Goal: Use online tool/utility: Use online tool/utility

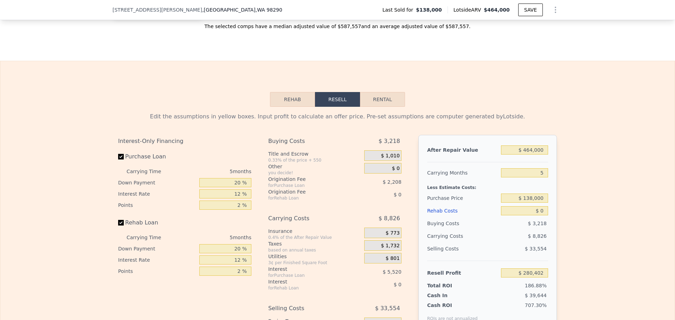
scroll to position [946, 0]
click at [534, 153] on input "$ 464,000" at bounding box center [524, 150] width 47 height 9
type input "$ 7"
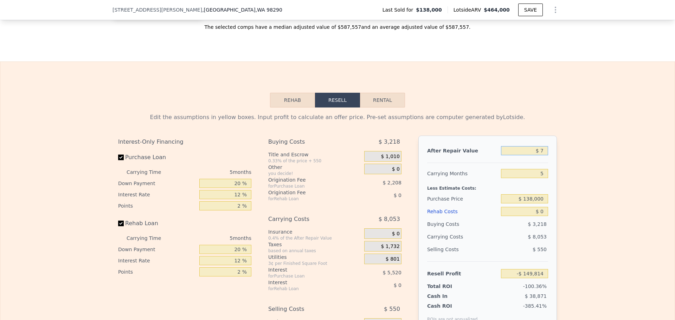
type input "-$ 149,814"
type input "$ 75"
type input "-$ 149,751"
type input "$ 750"
type input "-$ 149,125"
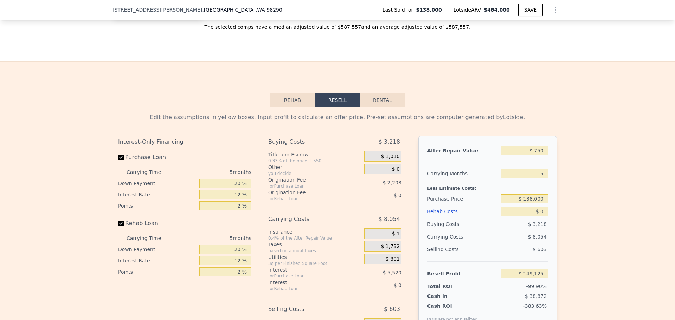
type input "$ 7,500"
type input "-$ 142,869"
type input "$ 75,000"
type input "-$ 80,281"
type input "$ 750,000"
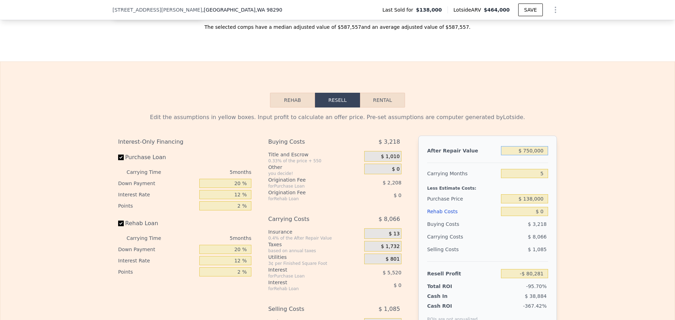
type input "$ 545,581"
type input "$ 750,000"
drag, startPoint x: 542, startPoint y: 180, endPoint x: 525, endPoint y: 178, distance: 17.0
click at [526, 178] on input "5" at bounding box center [524, 173] width 47 height 9
type input "1"
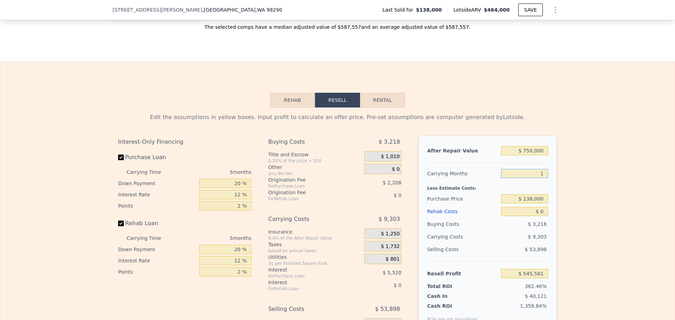
type input "$ 553,024"
type input "12"
type input "$ 532,557"
type input "12"
click at [537, 201] on input "$ 138,000" at bounding box center [524, 198] width 47 height 9
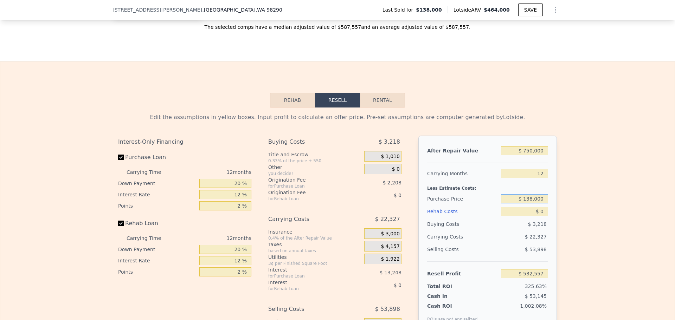
click at [537, 201] on input "$ 138,000" at bounding box center [524, 198] width 47 height 9
type input "$ 5"
type input "$ 42,000"
type input "$ 639,629"
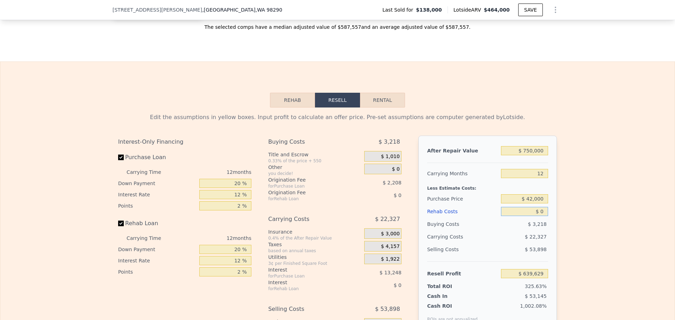
drag, startPoint x: 531, startPoint y: 216, endPoint x: 522, endPoint y: 214, distance: 8.6
click at [524, 214] on input "$ 0" at bounding box center [524, 211] width 47 height 9
type input "$ 2"
type input "$ 639,627"
type input "$ 20"
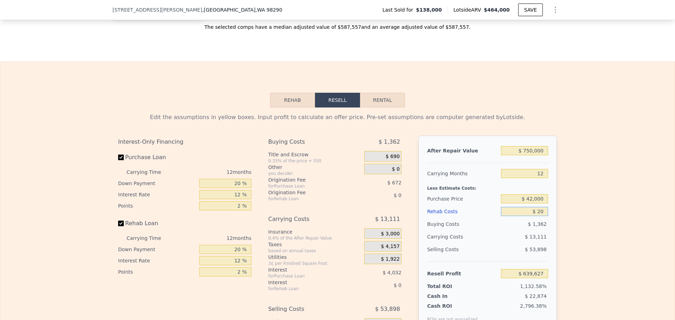
type input "$ 639,609"
type input "$ 200"
type input "$ 639,402"
type input "$ 2,000"
type input "$ 637,405"
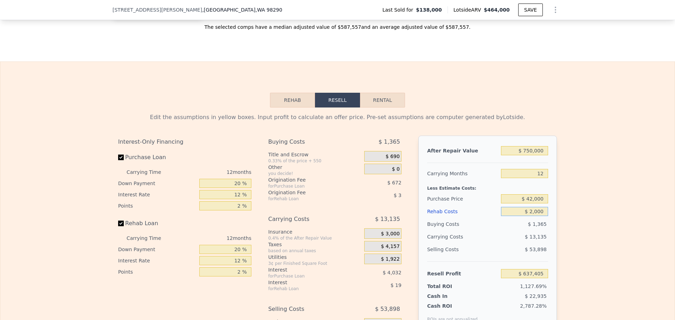
type input "$ 20,000"
type input "$ 617,389"
type input "$ 200,000"
type input "$ 417,229"
type input "$ 200,000"
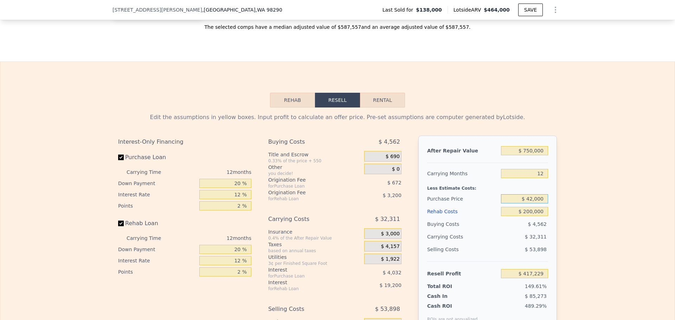
drag, startPoint x: 541, startPoint y: 204, endPoint x: 520, endPoint y: 204, distance: 21.1
click at [520, 203] on input "$ 42,000" at bounding box center [524, 198] width 47 height 9
type input "$ 420,000"
type input "-$ 4,366"
click at [517, 229] on div "$ 4,562" at bounding box center [524, 224] width 47 height 13
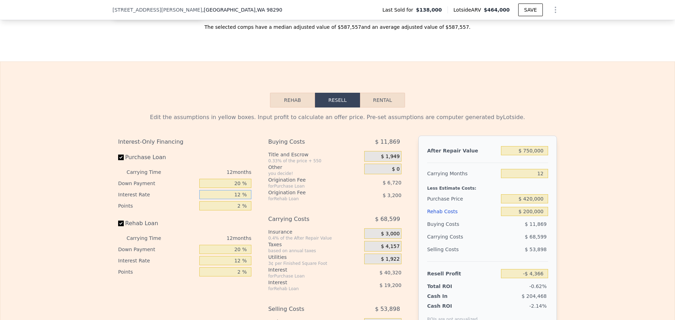
click at [240, 198] on input "12 %" at bounding box center [225, 194] width 52 height 9
type input "1 %"
type input "$ 32,594"
type input "10 %"
type input "$ 2,354"
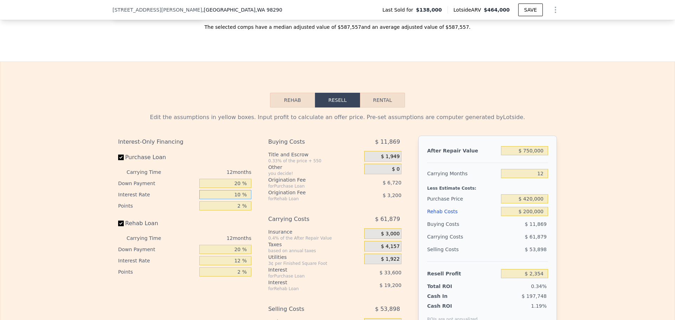
type input "10 %"
click at [239, 265] on input "12 %" at bounding box center [225, 260] width 52 height 9
type input "1 %"
type input "$ 19,958"
type input "10 %"
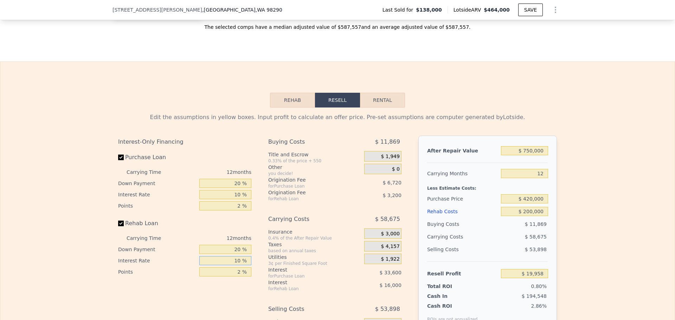
type input "$ 5,558"
type input "10 %"
click at [495, 189] on div "Less Estimate Costs:" at bounding box center [487, 186] width 121 height 13
drag, startPoint x: 542, startPoint y: 156, endPoint x: 511, endPoint y: 152, distance: 31.6
click at [512, 152] on input "$ 750,000" at bounding box center [524, 150] width 47 height 9
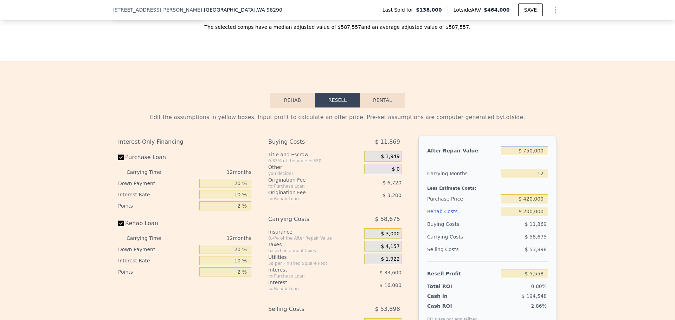
type input "$ 7"
type input "-$ 688,087"
type input "$ 72"
type input "-$ 688,027"
type input "$ 725"
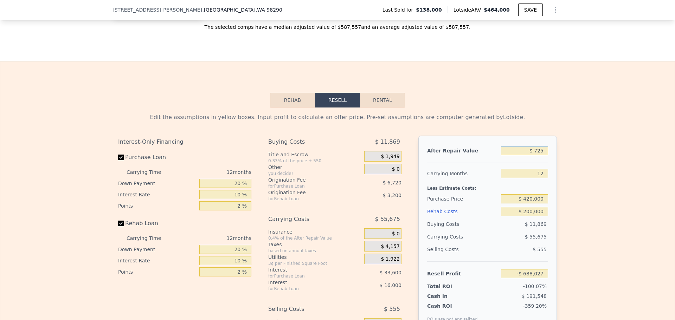
type input "-$ 687,423"
type input "$ 7,250"
type input "-$ 681,388"
type input "$ 72,500"
type input "-$ 621,042"
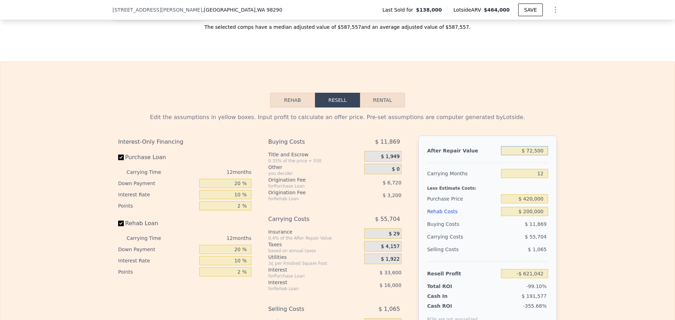
type input "$ 725,000"
type input "-$ 17,563"
type input "$ 725,000"
click at [483, 243] on div "$ 58,575" at bounding box center [511, 236] width 74 height 13
drag, startPoint x: 544, startPoint y: 206, endPoint x: 500, endPoint y: 203, distance: 43.7
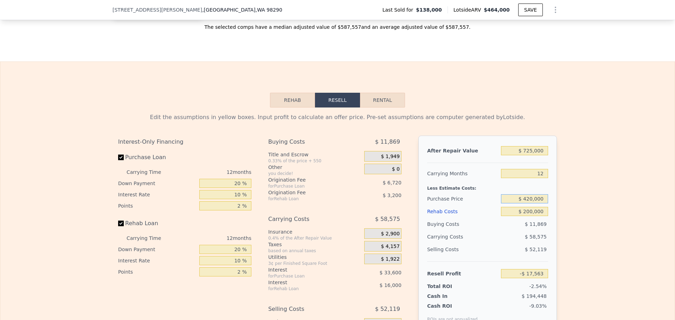
click at [502, 203] on input "$ 420,000" at bounding box center [524, 198] width 47 height 9
type input "$ 325,000"
type input "$ 86,870"
click at [501, 243] on div "$ 50,979" at bounding box center [511, 236] width 74 height 13
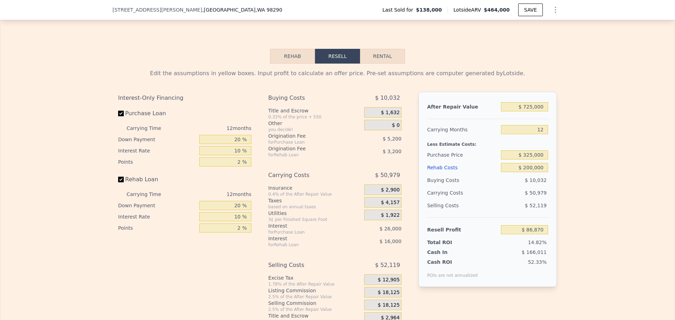
scroll to position [981, 0]
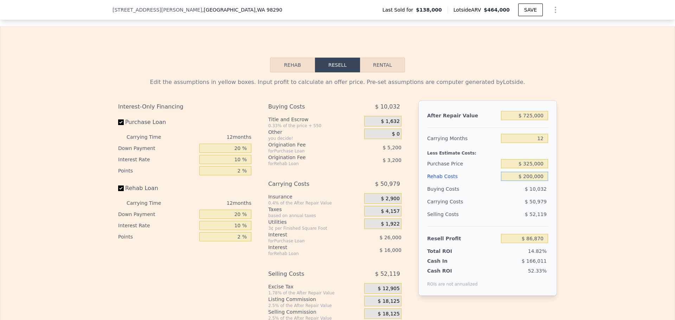
drag, startPoint x: 541, startPoint y: 183, endPoint x: 495, endPoint y: 175, distance: 46.4
click at [495, 175] on div "After Repair Value $ 725,000 Carrying Months 12 Less Estimate Costs: Purchase P…" at bounding box center [487, 197] width 138 height 195
type input "$ 1"
type input "$ 306,065"
type input "$ 18"
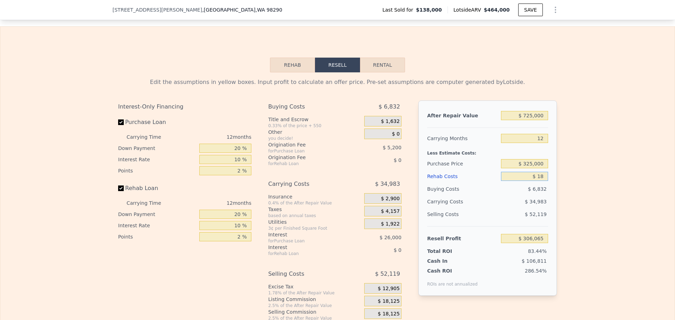
type input "$ 306,048"
type input "$ 180"
type input "$ 305,871"
type input "$ 1,800"
type input "$ 304,093"
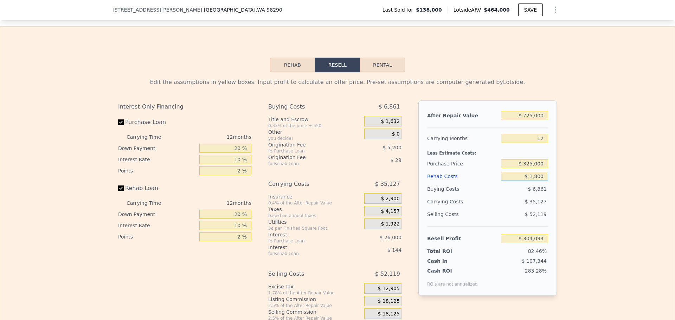
type input "$ 18,000"
type input "$ 286,338"
type input "$ 180,000"
type input "$ 108,786"
type input "$ 180,000"
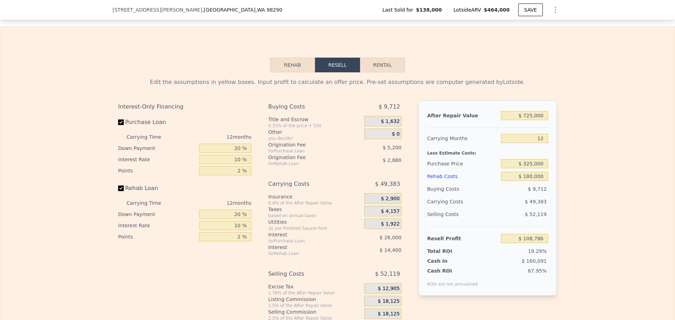
drag, startPoint x: 485, startPoint y: 224, endPoint x: 493, endPoint y: 204, distance: 21.4
click at [485, 221] on div "Selling Costs" at bounding box center [462, 214] width 71 height 13
drag, startPoint x: 540, startPoint y: 169, endPoint x: 497, endPoint y: 164, distance: 43.8
click at [497, 164] on div "Purchase Price $ 325,000" at bounding box center [487, 163] width 121 height 13
type input "$ 350,000"
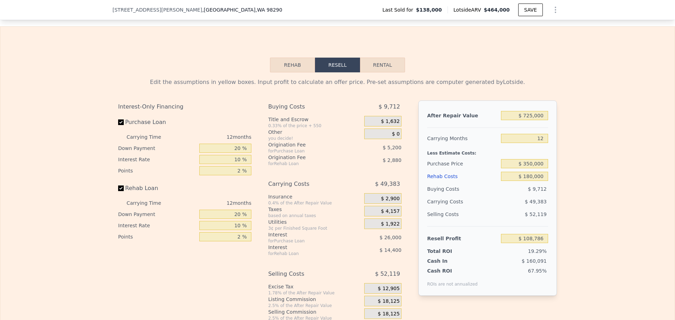
type input "$ 81,310"
click at [503, 217] on div "$ 52,119" at bounding box center [524, 214] width 47 height 13
drag, startPoint x: 541, startPoint y: 181, endPoint x: 510, endPoint y: 179, distance: 31.7
click at [510, 179] on input "$ 180,000" at bounding box center [524, 176] width 47 height 9
type input "$ 1"
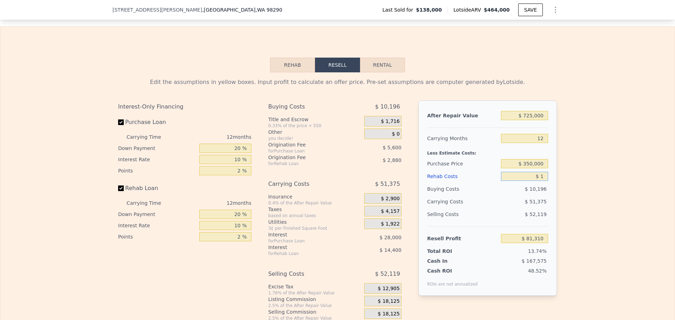
type input "$ 278,589"
type input "$ 19"
type input "$ 278,571"
type input "$ 190"
type input "$ 278,385"
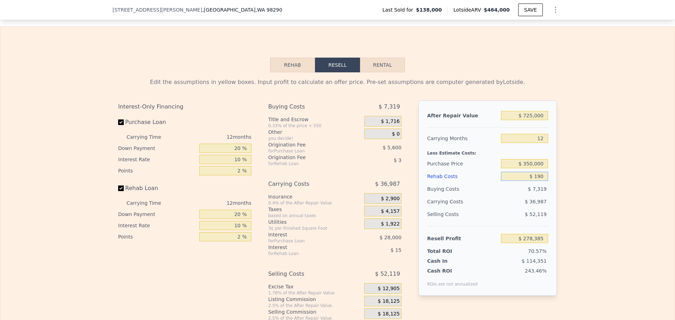
type input "$ 1,900"
type input "$ 276,504"
type input "$ 19,000"
type input "$ 257,762"
type input "$ 190,000"
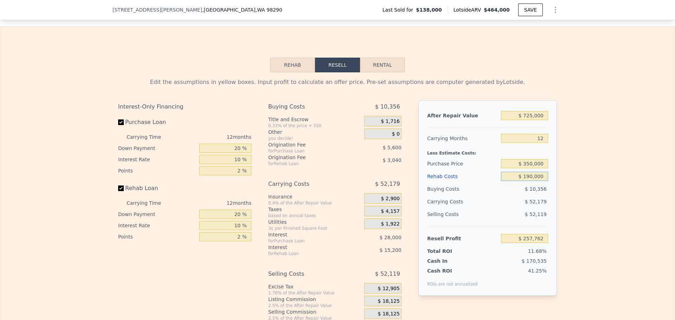
type input "$ 70,346"
click at [474, 206] on div "$ 52,179" at bounding box center [511, 201] width 74 height 13
drag, startPoint x: 542, startPoint y: 180, endPoint x: 504, endPoint y: 175, distance: 37.9
click at [505, 175] on div "$ 190,000" at bounding box center [524, 176] width 47 height 13
type input "$ 1"
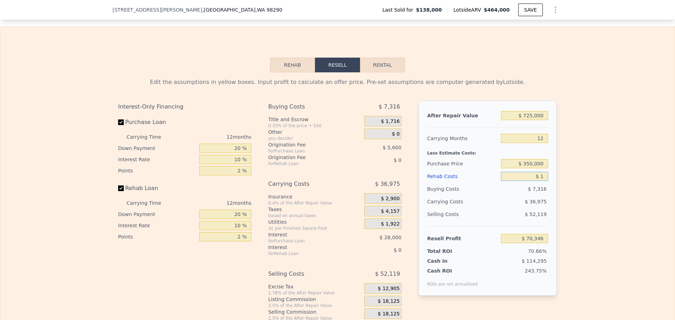
type input "$ 278,589"
type input "$ 18"
type input "$ 278,572"
type input "$ 180"
type input "$ 278,395"
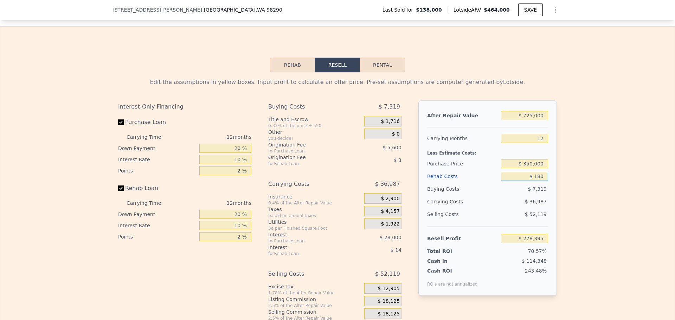
type input "$ 1,800"
type input "$ 276,617"
type input "$ 18,000"
type input "$ 258,862"
type input "$ 180,000"
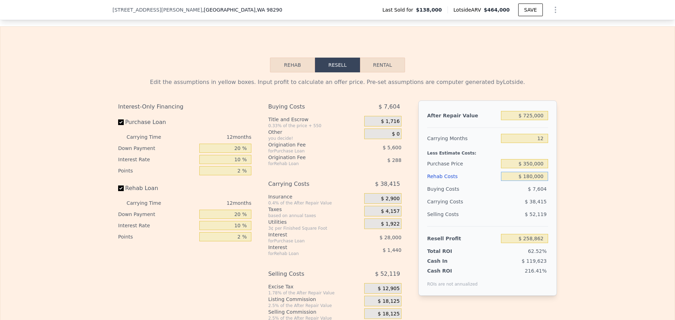
type input "$ 81,310"
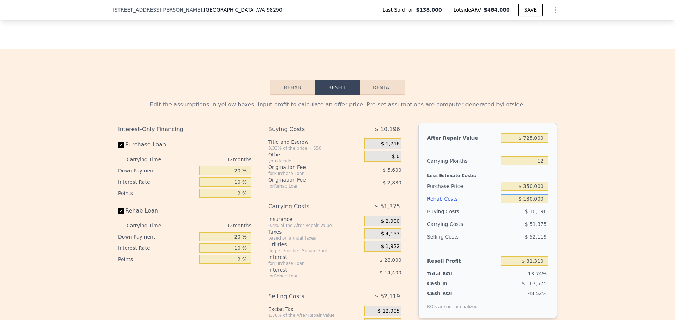
scroll to position [946, 0]
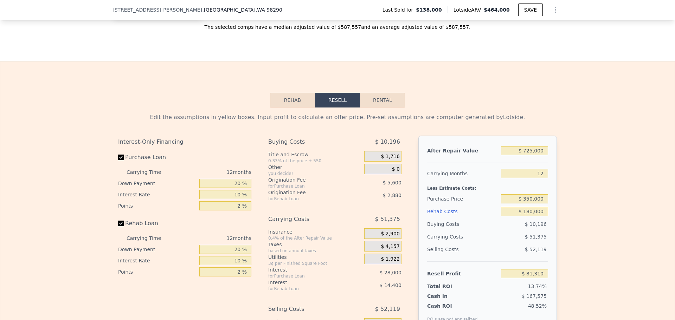
type input "$ 180,000"
click at [538, 203] on input "$ 350,000" at bounding box center [524, 198] width 47 height 9
drag, startPoint x: 542, startPoint y: 203, endPoint x: 505, endPoint y: 199, distance: 37.1
click at [505, 199] on div "$ 350,000" at bounding box center [524, 199] width 47 height 13
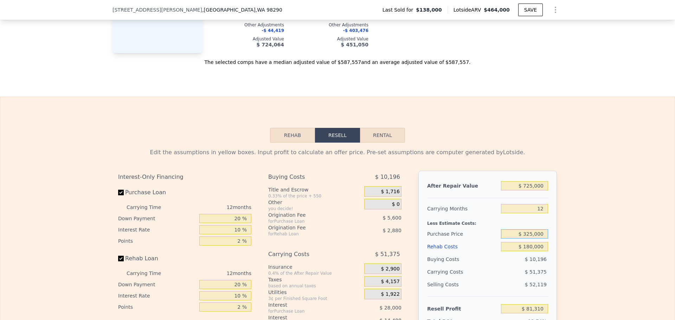
type input "$ 325,000"
type input "$ 108,786"
click at [593, 210] on div "Edit the assumptions in yellow boxes. Input profit to calculate an offer price.…" at bounding box center [337, 273] width 674 height 261
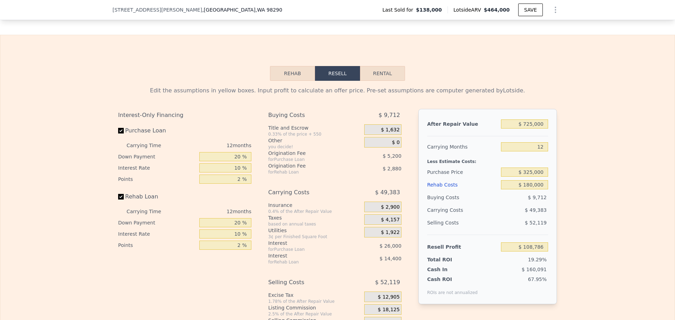
scroll to position [1017, 0]
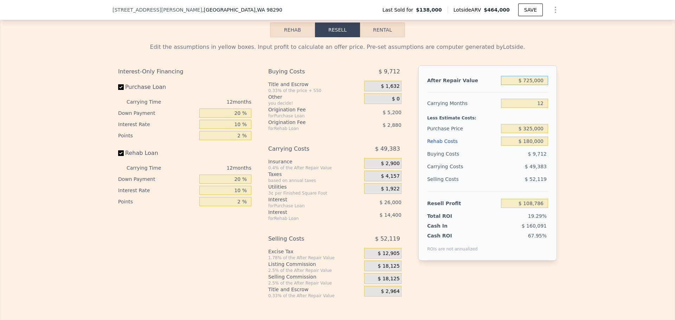
drag, startPoint x: 544, startPoint y: 87, endPoint x: 481, endPoint y: 80, distance: 63.3
click at [481, 80] on div "After Repair Value $ 725,000" at bounding box center [487, 80] width 121 height 13
type input "$ 1"
type input "-$ 561,744"
type input "$ 13"
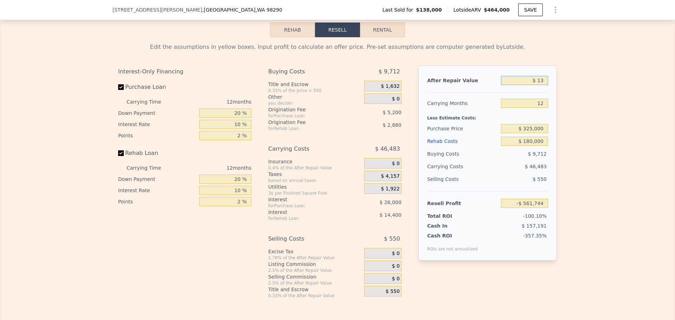
type input "-$ 561,732"
type input "$ 135"
type input "-$ 561,619"
type input "$ 1,350"
type input "-$ 560,496"
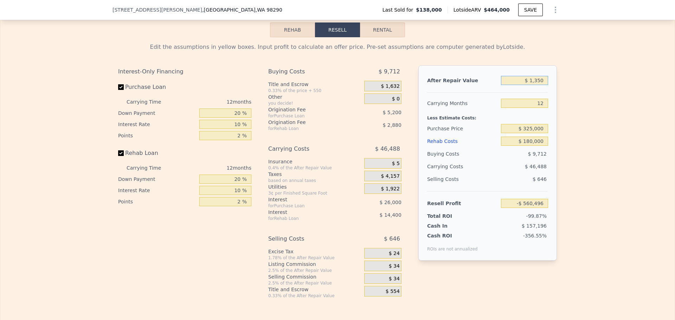
type input "$ 13,500"
type input "-$ 549,260"
type input "$ 135,000"
type input "-$ 436,888"
type input "$ 1,350,000"
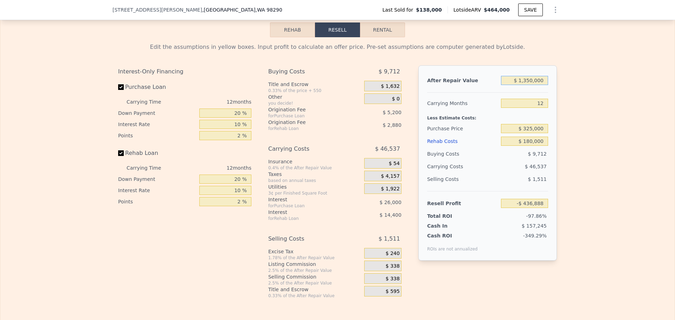
type input "$ 686,829"
type input "$ 135,000"
type input "-$ 436,888"
type input "$ 135,000"
drag, startPoint x: 541, startPoint y: 108, endPoint x: 525, endPoint y: 106, distance: 16.3
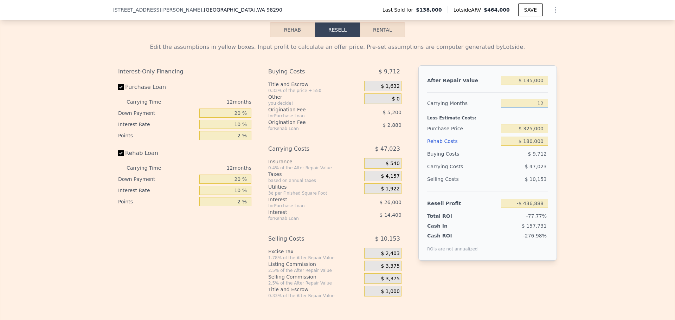
click at [525, 106] on input "12" at bounding box center [524, 103] width 47 height 9
click at [540, 108] on input "12" at bounding box center [524, 103] width 47 height 9
type input "1"
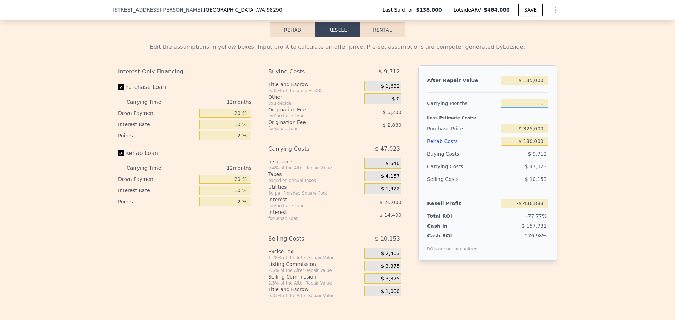
type input "-$ 393,783"
type input "18"
type input "-$ 460,400"
type input "18"
click at [524, 129] on div "$ 325,000" at bounding box center [524, 128] width 47 height 13
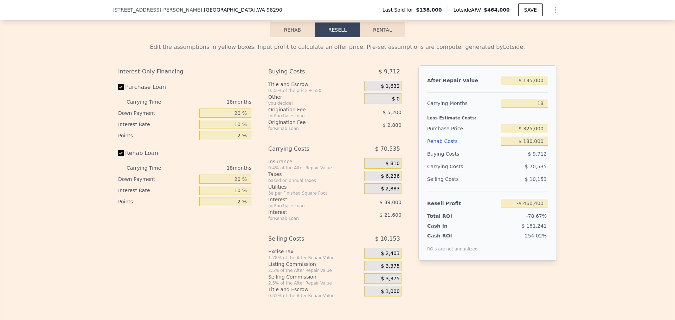
click at [528, 133] on input "$ 325,000" at bounding box center [524, 128] width 47 height 9
click at [539, 85] on input "$ 135,000" at bounding box center [524, 80] width 47 height 9
type input "$ 1,350,000"
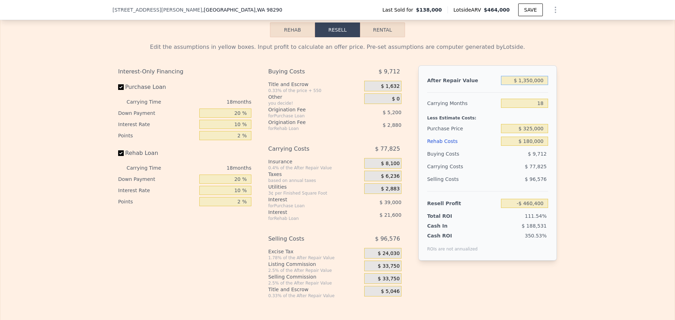
type input "$ 660,887"
type input "$ 1,350,000"
click at [541, 133] on input "$ 325,000" at bounding box center [524, 128] width 47 height 9
click at [534, 132] on input "$ 325,000" at bounding box center [524, 128] width 47 height 9
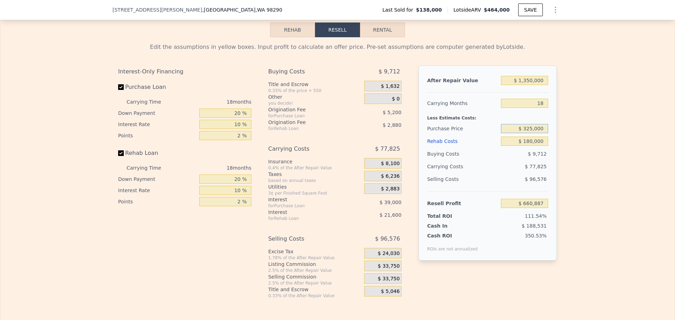
click at [534, 132] on input "$ 325,000" at bounding box center [524, 128] width 47 height 9
click at [533, 146] on input "$ 180,000" at bounding box center [524, 141] width 47 height 9
type input "$ 7"
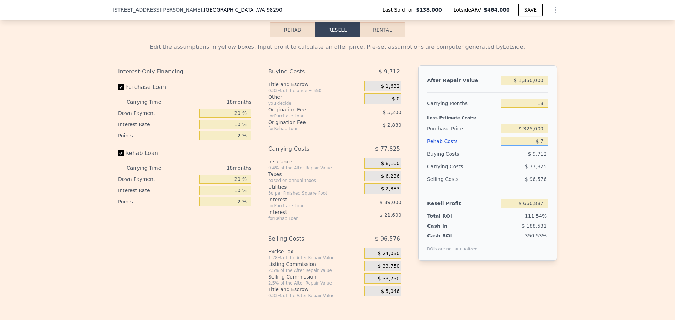
type input "$ 865,360"
type input "$ 70"
type input "$ 865,296"
type input "$ 700"
type input "$ 864,566"
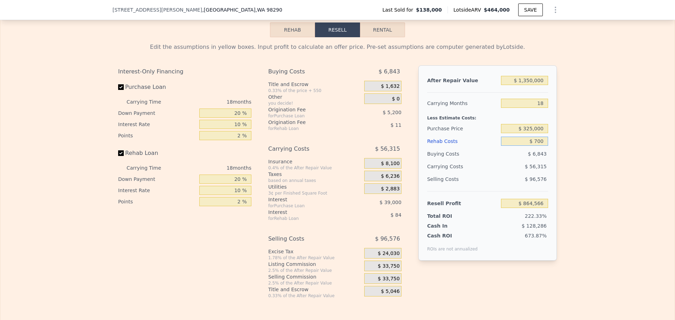
type input "$ 7,000"
type input "$ 857,409"
type input "$ 70,000"
type input "$ 785,841"
type input "$ 700,000"
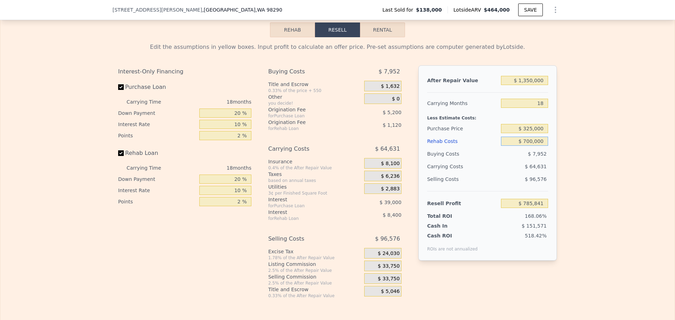
type input "$ 70,161"
click at [518, 191] on div "Selling Costs $ 96,576" at bounding box center [487, 182] width 121 height 18
drag, startPoint x: 541, startPoint y: 146, endPoint x: 511, endPoint y: 142, distance: 30.8
click at [511, 142] on input "$ 700,000" at bounding box center [524, 141] width 47 height 9
type input "$ 4"
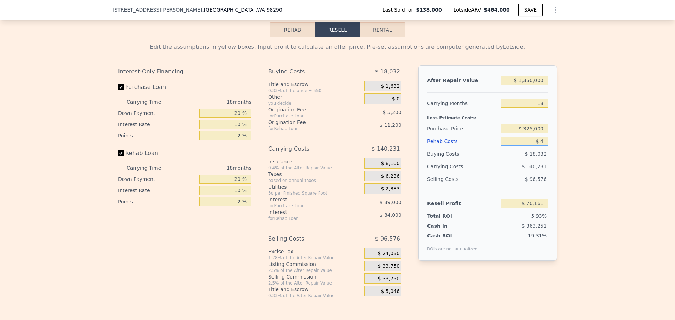
type input "$ 865,363"
type input "$ 40"
type input "$ 865,326"
type input "$ 400"
type input "$ 864,907"
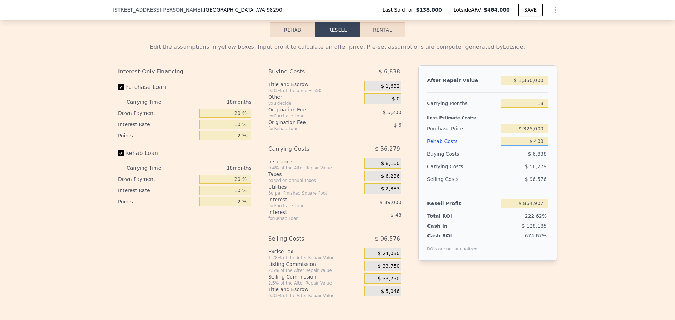
type input "$ 4,000"
type input "$ 860,817"
type input "$ 40,000"
type input "$ 819,921"
type input "$ 400,000"
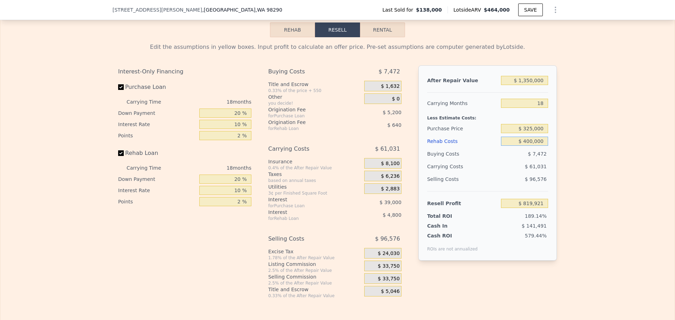
type input "$ 410,961"
type input "$ 400,000"
click at [495, 172] on div "$ 104,231" at bounding box center [511, 166] width 74 height 13
drag, startPoint x: 521, startPoint y: 85, endPoint x: 506, endPoint y: 83, distance: 15.2
click at [506, 83] on input "$ 1,350,000" at bounding box center [524, 80] width 47 height 9
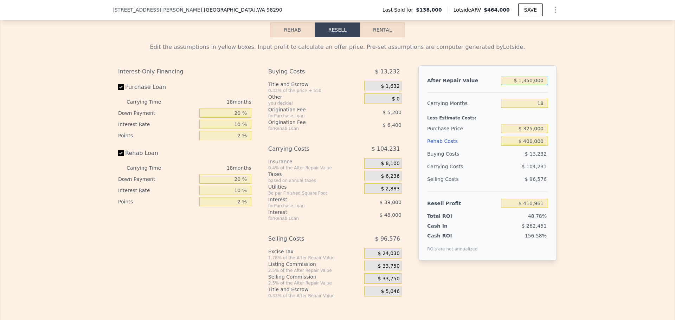
type input "$ 1"
type input "-$ 834,912"
type input "$ 11"
type input "-$ 834,902"
type input "$ 115"
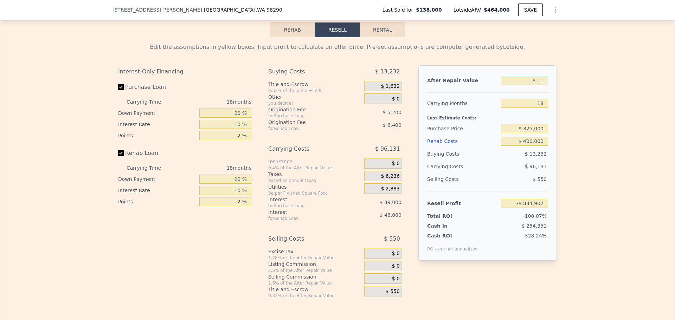
type input "-$ 834,807"
type input "$ 1,150"
type input "-$ 833,852"
type input "$ 11,500"
type input "-$ 824,301"
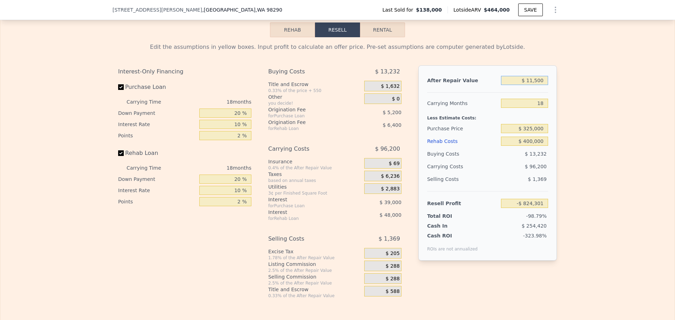
type input "$ 115,000"
type input "-$ 728,783"
click at [521, 122] on div "Less Estimate Costs:" at bounding box center [487, 116] width 121 height 13
click at [539, 85] on input "$ 115,000" at bounding box center [524, 80] width 47 height 9
type input "$ 1,150,000"
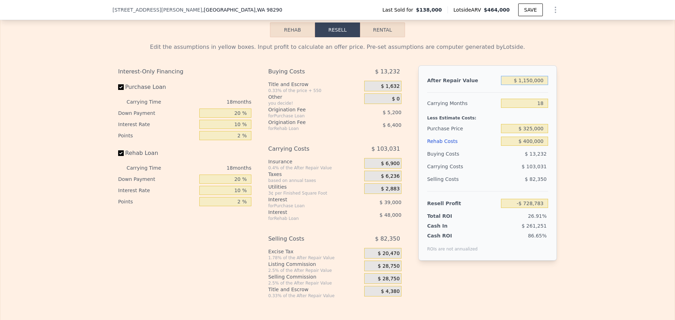
type input "$ 226,387"
type input "$ 1,150,000"
drag, startPoint x: 541, startPoint y: 136, endPoint x: 505, endPoint y: 132, distance: 37.1
click at [505, 132] on input "$ 325,000" at bounding box center [524, 128] width 47 height 9
drag, startPoint x: 539, startPoint y: 148, endPoint x: 506, endPoint y: 145, distance: 33.4
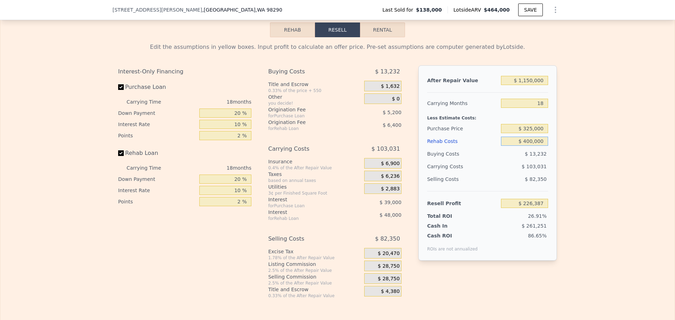
click at [507, 146] on input "$ 400,000" at bounding box center [524, 141] width 47 height 9
type input "$ 6"
type input "$ 680,787"
type input "$ 60"
type input "$ 680,732"
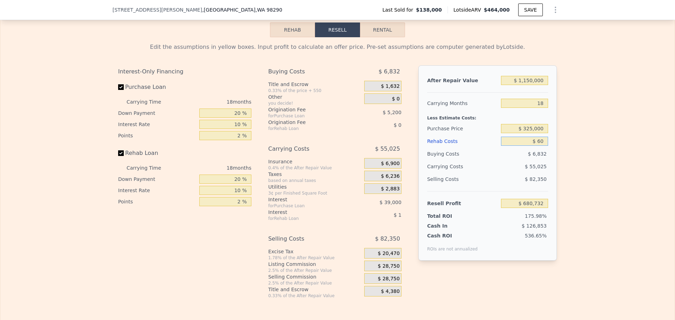
type input "$ 600"
type input "$ 680,111"
type input "$ 6,000"
type input "$ 673,977"
type input "$ 60,000"
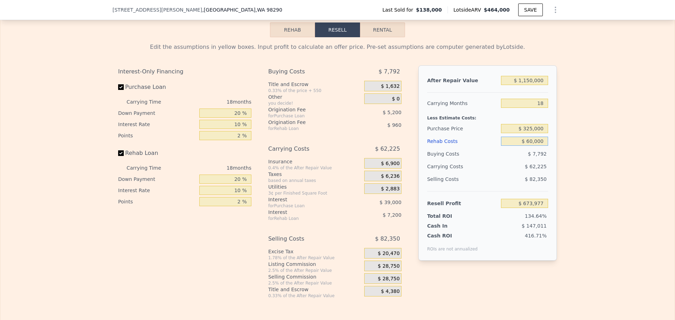
type input "$ 612,633"
type input "$ 600,000"
type input "-$ 807"
click at [526, 186] on div "$ 82,350" at bounding box center [524, 179] width 47 height 13
click at [533, 146] on input "$ 600,000" at bounding box center [524, 141] width 47 height 9
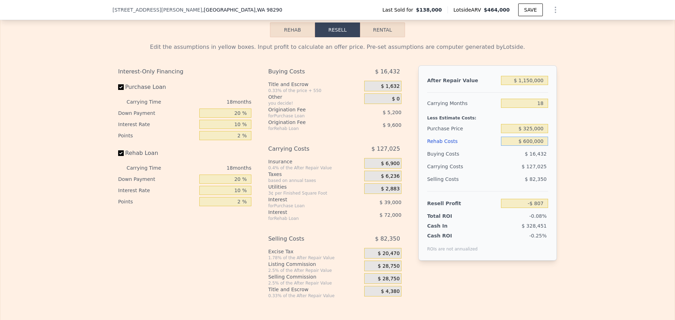
click at [533, 146] on input "$ 600,000" at bounding box center [524, 141] width 47 height 9
type input "$ 4"
type input "$ 680,789"
type input "$ 40"
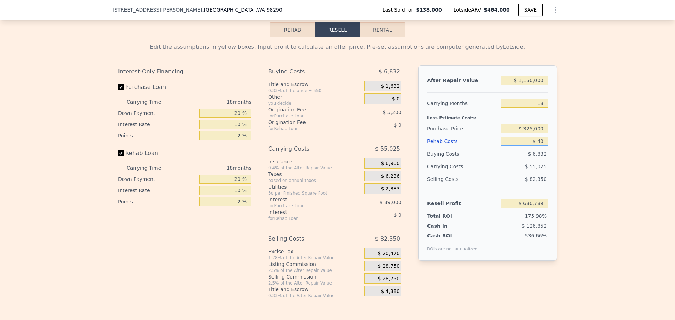
type input "$ 680,752"
type input "$ 400"
type input "$ 680,333"
type input "$ 4,000"
type input "$ 676,243"
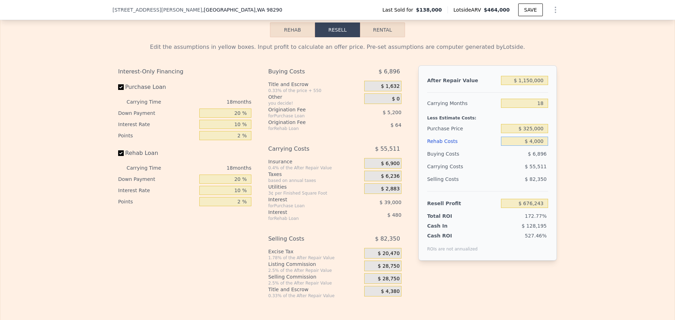
type input "$ 40,000"
type input "$ 635,347"
type input "$ 400,000"
type input "$ 226,387"
click at [502, 168] on div "$ 103,031" at bounding box center [511, 166] width 74 height 13
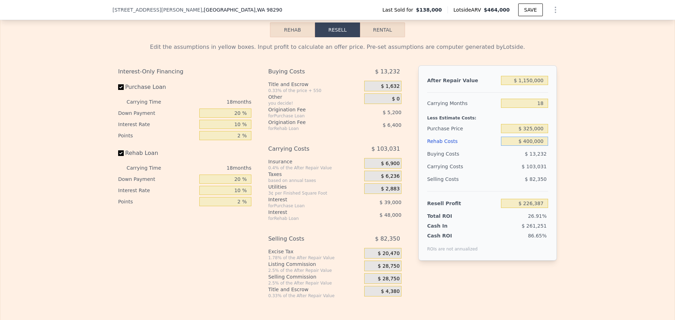
drag, startPoint x: 541, startPoint y: 148, endPoint x: 499, endPoint y: 133, distance: 44.1
click at [502, 134] on div "After Repair Value $ 1,150,000 Carrying Months 18 Less Estimate Costs: Purchase…" at bounding box center [487, 162] width 138 height 195
type input "$ 5"
type input "$ 680,788"
type input "$ 50"
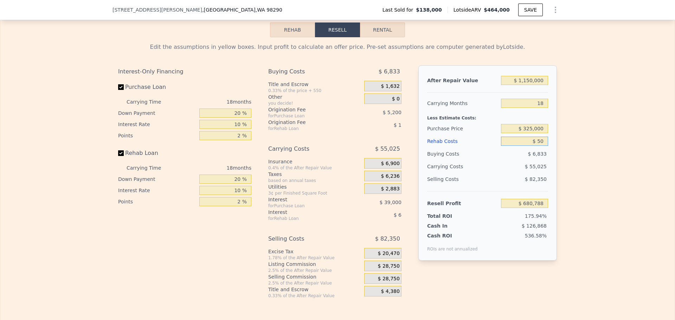
type input "$ 680,742"
type input "$ 500"
type input "$ 680,231"
type input "$ 5,000"
type input "$ 675,119"
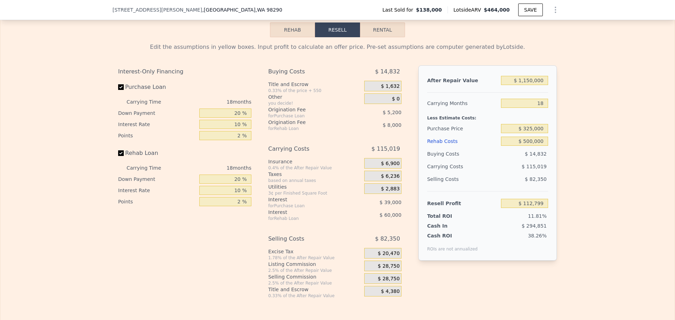
click at [500, 173] on div "$ 115,019" at bounding box center [511, 166] width 74 height 13
drag, startPoint x: 541, startPoint y: 147, endPoint x: 504, endPoint y: 139, distance: 37.7
click at [505, 139] on div "After Repair Value $ 1,150,000 Carrying Months 18 Less Estimate Costs: Purchase…" at bounding box center [487, 162] width 138 height 195
click at [528, 186] on div "$ 82,350" at bounding box center [524, 179] width 47 height 13
